Goal: Task Accomplishment & Management: Manage account settings

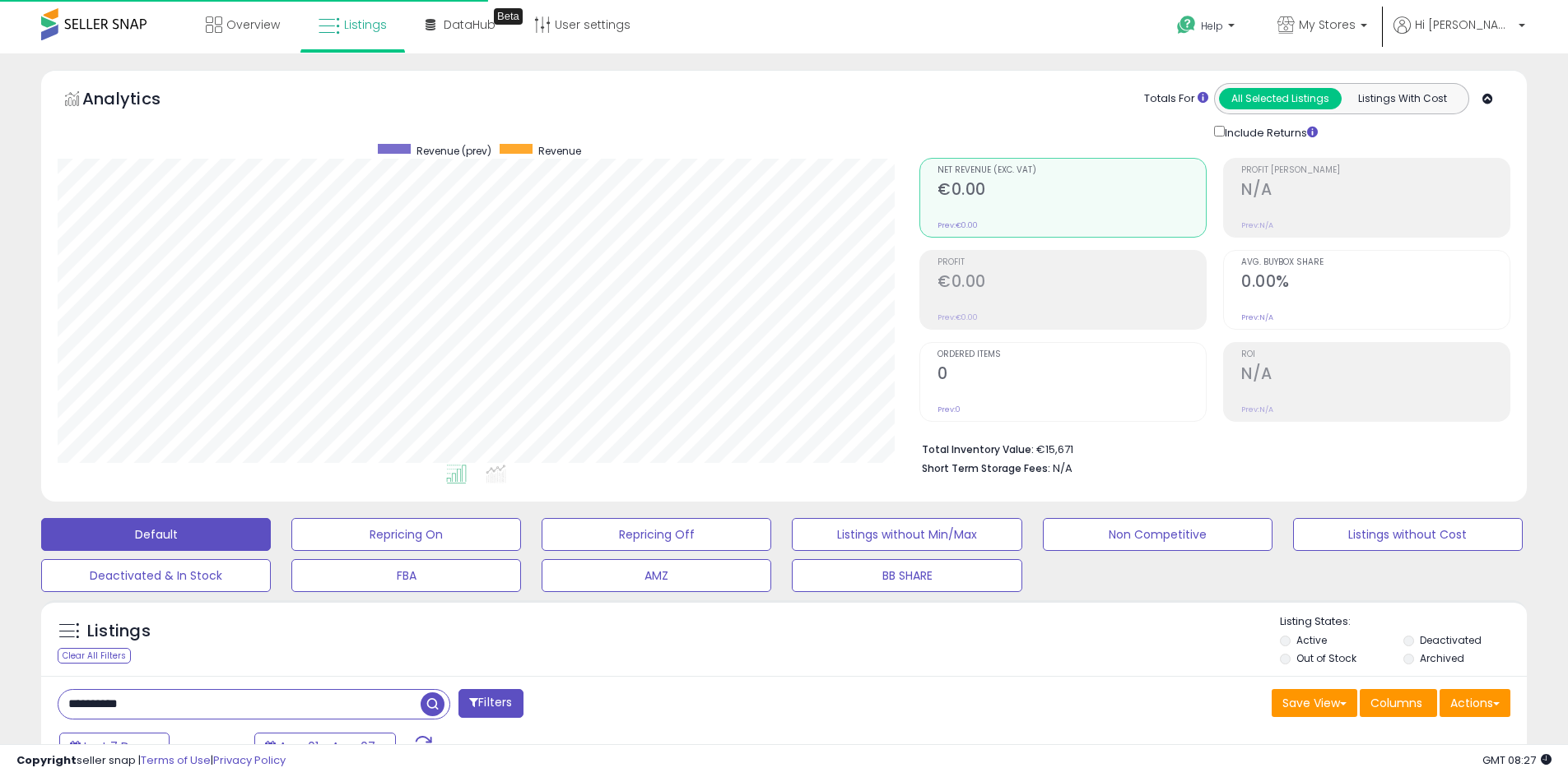
select select "**********"
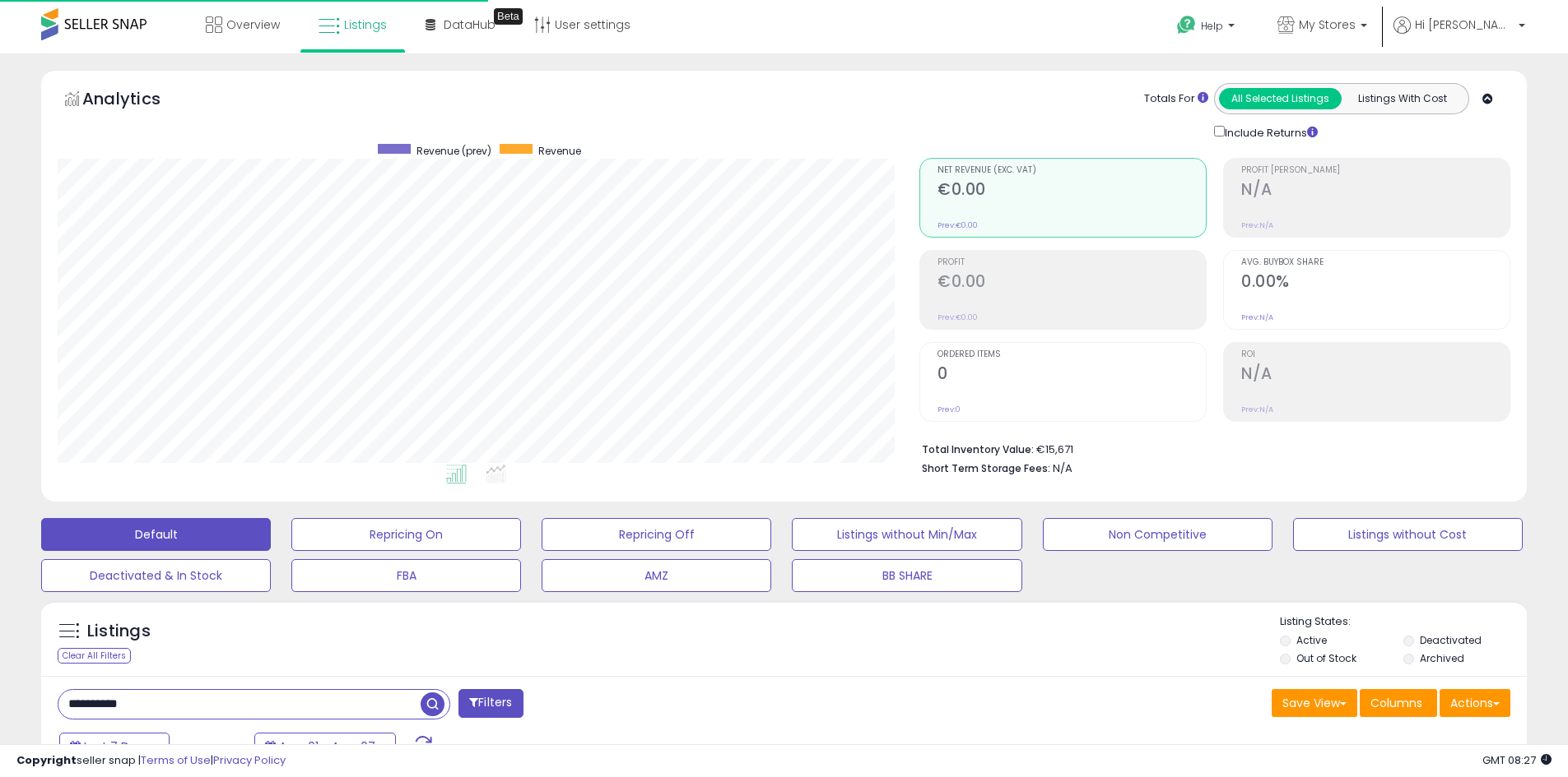
select select "**********"
select select "**"
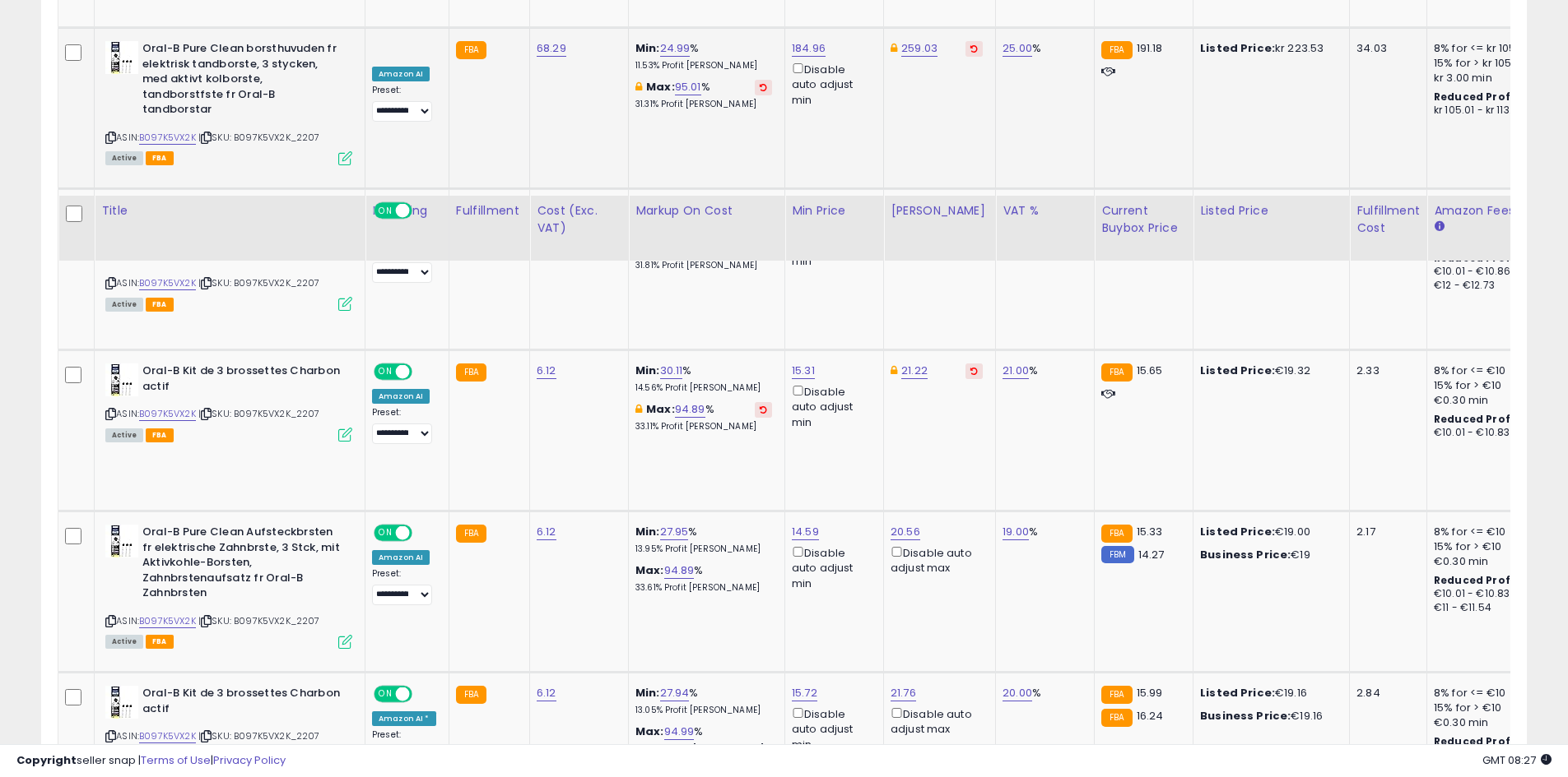
scroll to position [1262, 0]
